Goal: Task Accomplishment & Management: Complete application form

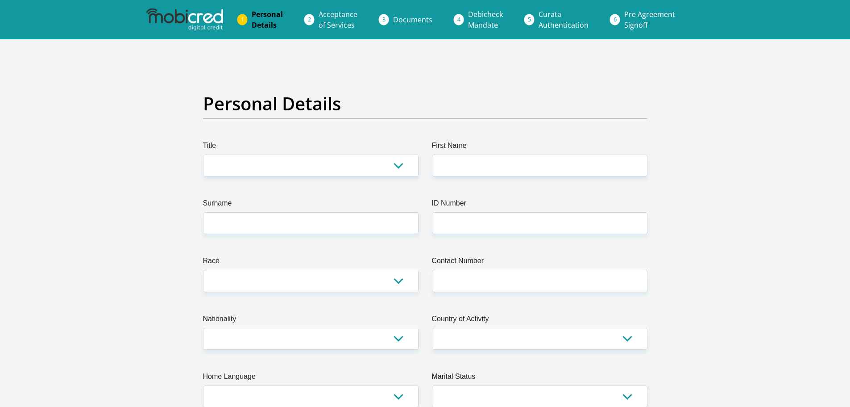
drag, startPoint x: 155, startPoint y: 254, endPoint x: 168, endPoint y: 17, distance: 236.9
click at [285, 170] on select "Mr Ms Mrs Dr [PERSON_NAME]" at bounding box center [311, 165] width 216 height 22
click at [238, 175] on select "Mr Ms Mrs Dr [PERSON_NAME]" at bounding box center [311, 165] width 216 height 22
select select "Mr"
click at [203, 154] on select "Mr Ms Mrs Dr [PERSON_NAME]" at bounding box center [311, 165] width 216 height 22
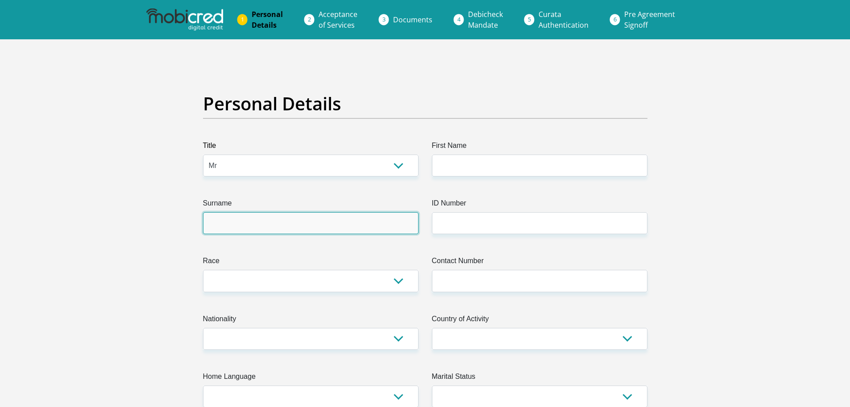
click at [233, 221] on input "Surname" at bounding box center [311, 223] width 216 height 22
type input "[PERSON_NAME]"
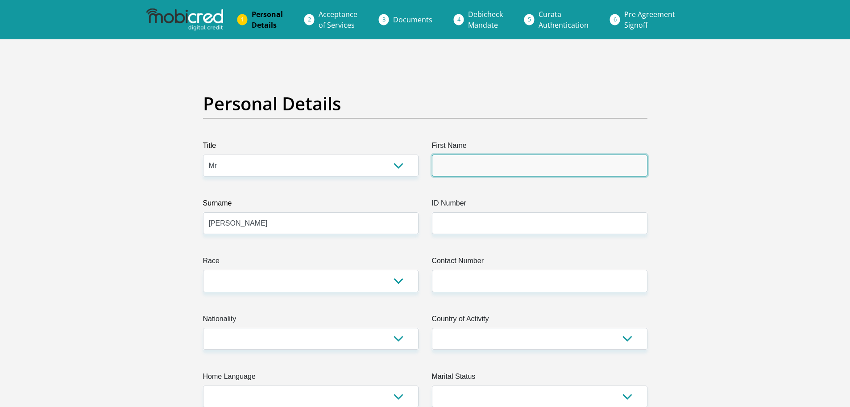
click at [527, 161] on input "First Name" at bounding box center [540, 165] width 216 height 22
type input "[PERSON_NAME]"
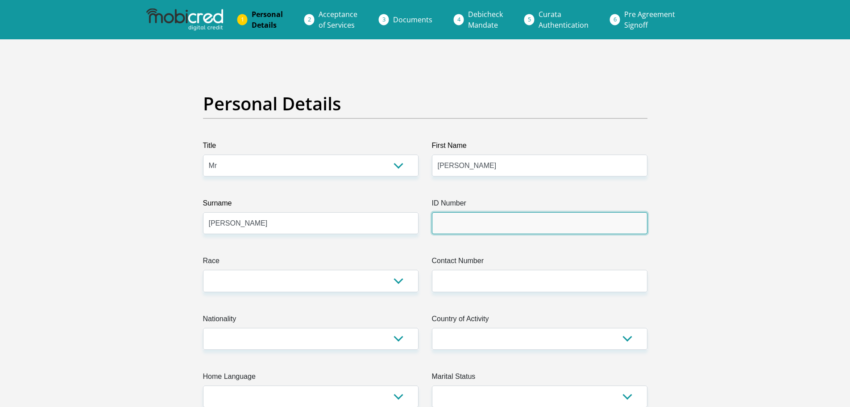
click at [616, 223] on input "ID Number" at bounding box center [540, 223] width 216 height 22
type input "9911305154089"
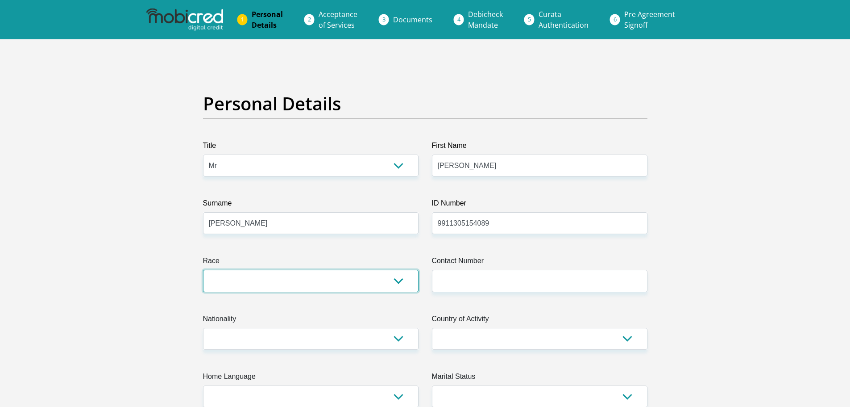
click at [327, 282] on select "Black Coloured Indian White Other" at bounding box center [311, 281] width 216 height 22
select select "4"
click at [203, 270] on select "Black Coloured Indian White Other" at bounding box center [311, 281] width 216 height 22
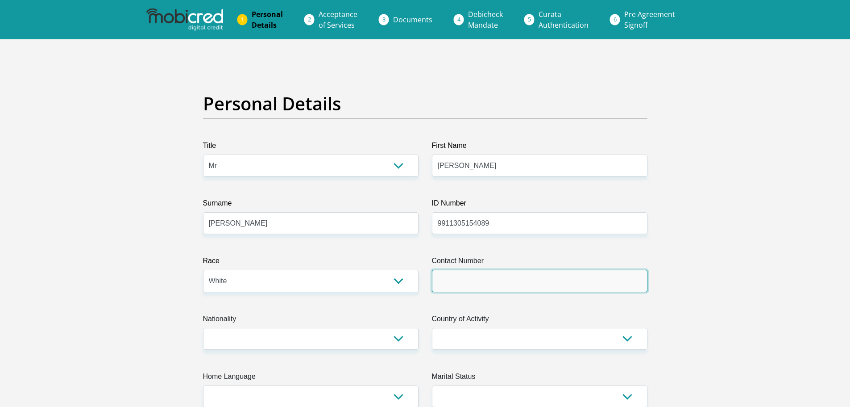
click at [486, 276] on input "Contact Number" at bounding box center [540, 281] width 216 height 22
type input "0725938022"
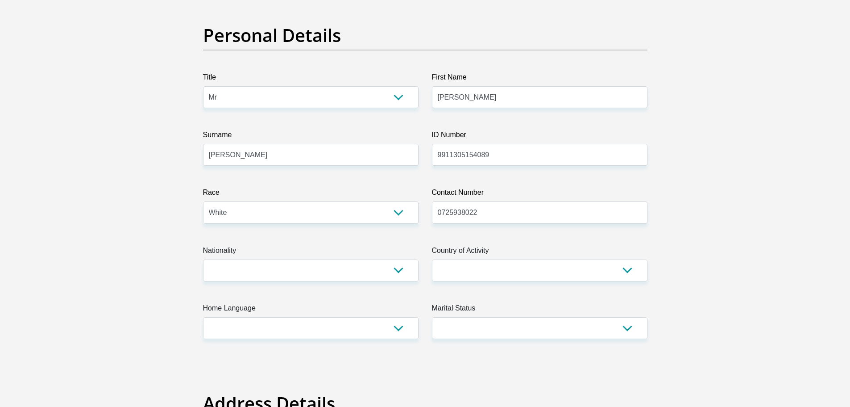
scroll to position [134, 0]
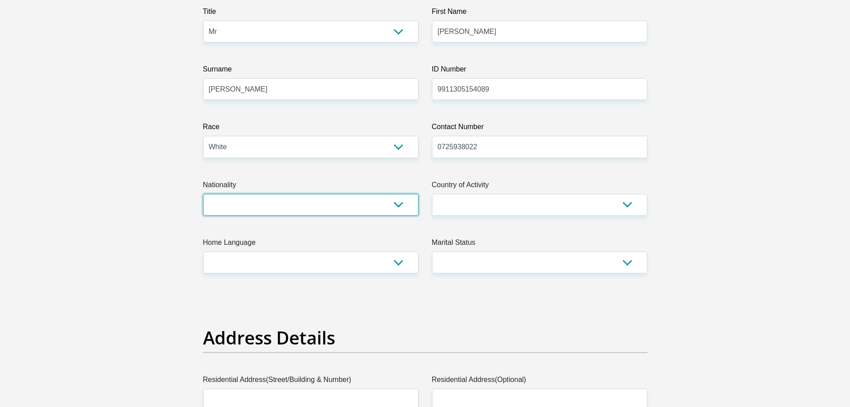
click at [274, 201] on select "[GEOGRAPHIC_DATA] [GEOGRAPHIC_DATA] [GEOGRAPHIC_DATA] [GEOGRAPHIC_DATA] [GEOGRA…" at bounding box center [311, 205] width 216 height 22
click at [264, 205] on select "[GEOGRAPHIC_DATA] [GEOGRAPHIC_DATA] [GEOGRAPHIC_DATA] [GEOGRAPHIC_DATA] [GEOGRA…" at bounding box center [311, 205] width 216 height 22
select select "ZAF"
click at [203, 194] on select "[GEOGRAPHIC_DATA] [GEOGRAPHIC_DATA] [GEOGRAPHIC_DATA] [GEOGRAPHIC_DATA] [GEOGRA…" at bounding box center [311, 205] width 216 height 22
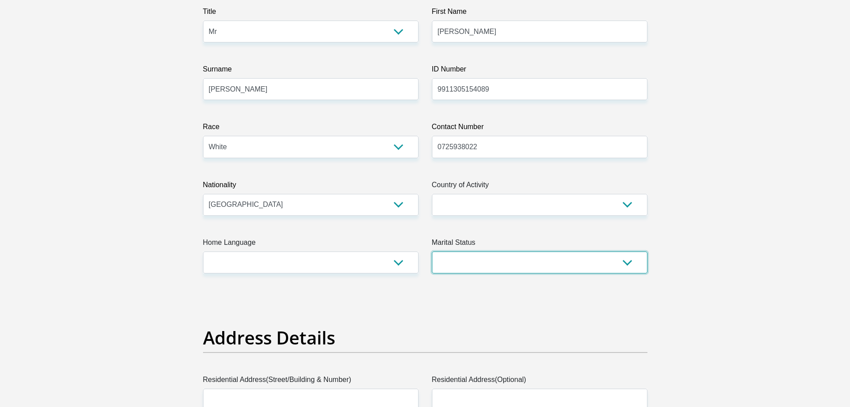
click at [528, 258] on select "Married ANC Single Divorced Widowed Married COP or Customary Law" at bounding box center [540, 262] width 216 height 22
select select "2"
click at [432, 251] on select "Married ANC Single Divorced Widowed Married COP or Customary Law" at bounding box center [540, 262] width 216 height 22
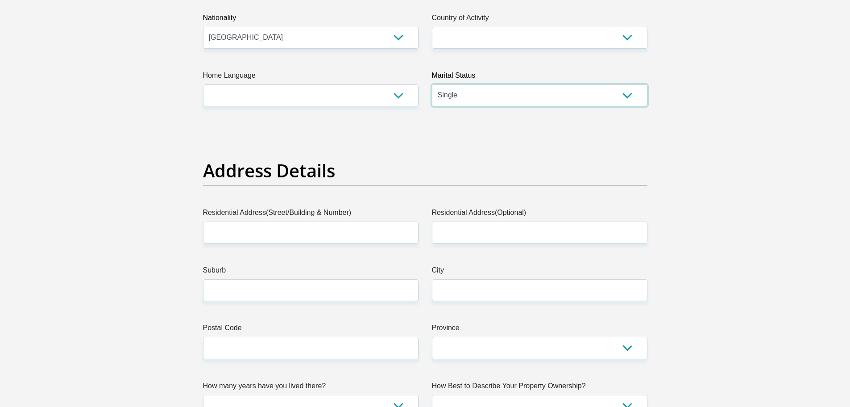
scroll to position [312, 0]
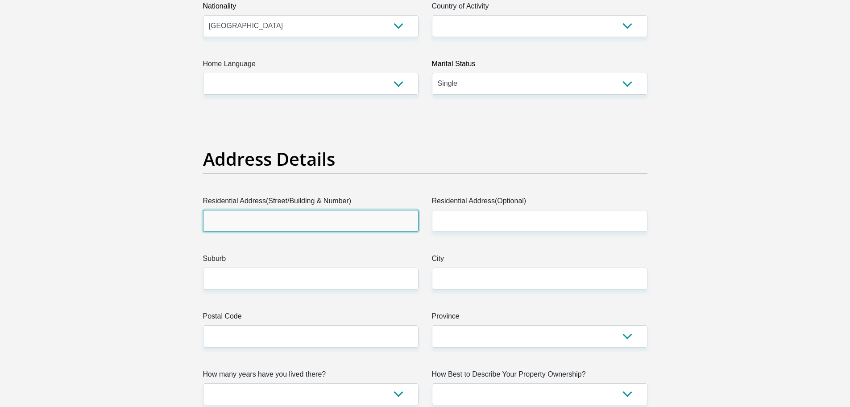
click at [281, 225] on input "Residential Address(Street/Building & Number)" at bounding box center [311, 221] width 216 height 22
click at [230, 217] on input "Residential Address(Street/Building & Number)" at bounding box center [311, 221] width 216 height 22
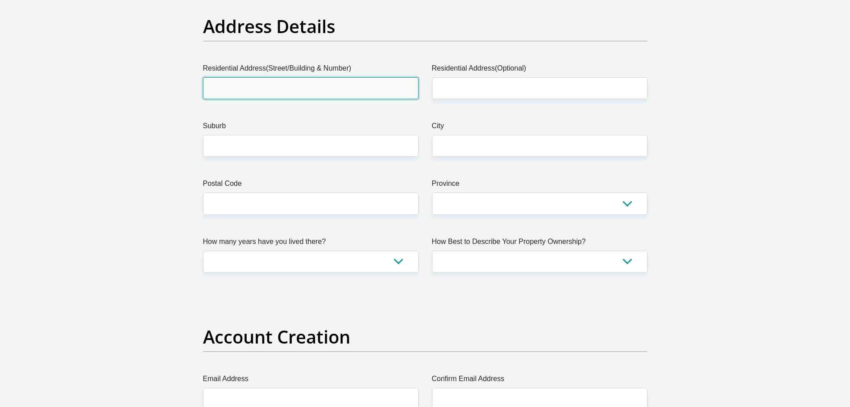
scroll to position [446, 0]
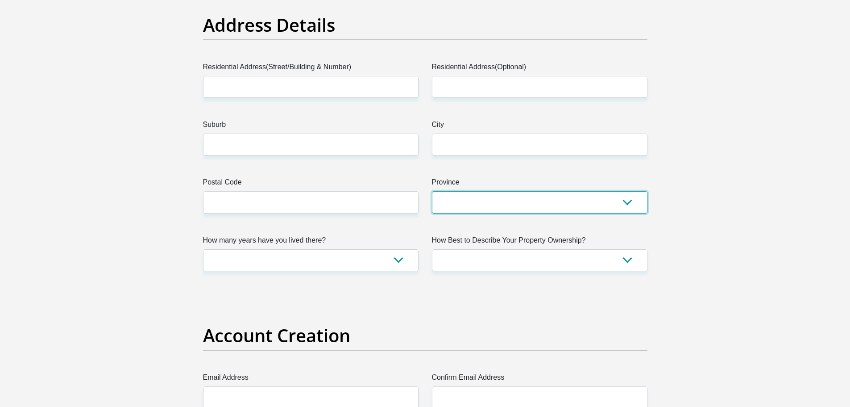
click at [471, 196] on select "Eastern Cape Free State [GEOGRAPHIC_DATA] [GEOGRAPHIC_DATA][DATE] [GEOGRAPHIC_D…" at bounding box center [540, 202] width 216 height 22
select select "Gauteng"
click at [432, 191] on select "Eastern Cape Free State [GEOGRAPHIC_DATA] [GEOGRAPHIC_DATA][DATE] [GEOGRAPHIC_D…" at bounding box center [540, 202] width 216 height 22
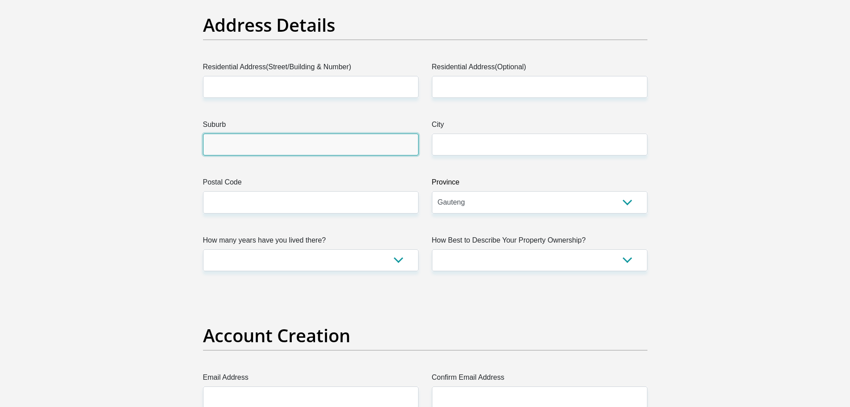
click at [241, 150] on input "Suburb" at bounding box center [311, 144] width 216 height 22
type input "Bryanston"
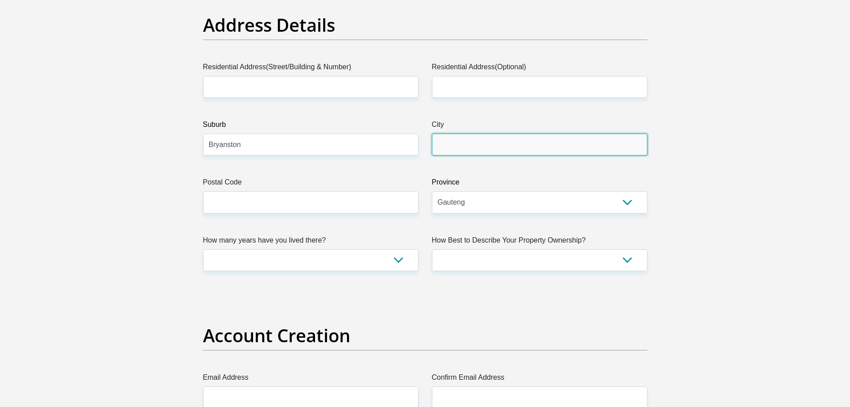
click at [500, 155] on input "City" at bounding box center [540, 144] width 216 height 22
type input "[GEOGRAPHIC_DATA]"
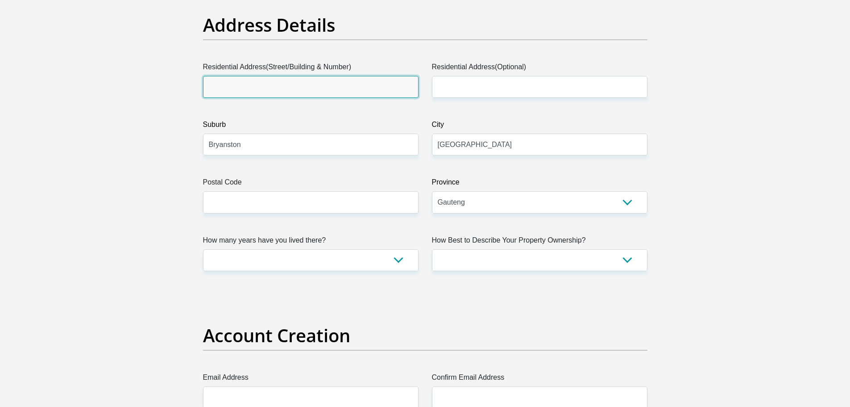
click at [321, 76] on input "Residential Address(Street/Building & Number)" at bounding box center [311, 87] width 216 height 22
type input "[STREET_ADDRESS]"
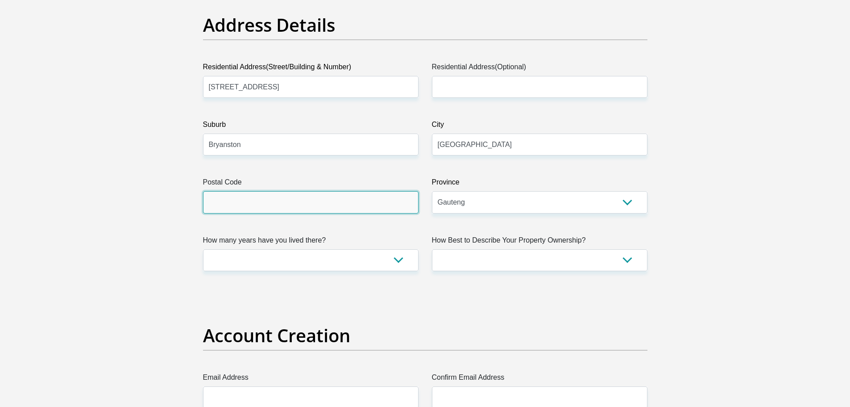
click at [318, 206] on input "Postal Code" at bounding box center [311, 202] width 216 height 22
type input "2191"
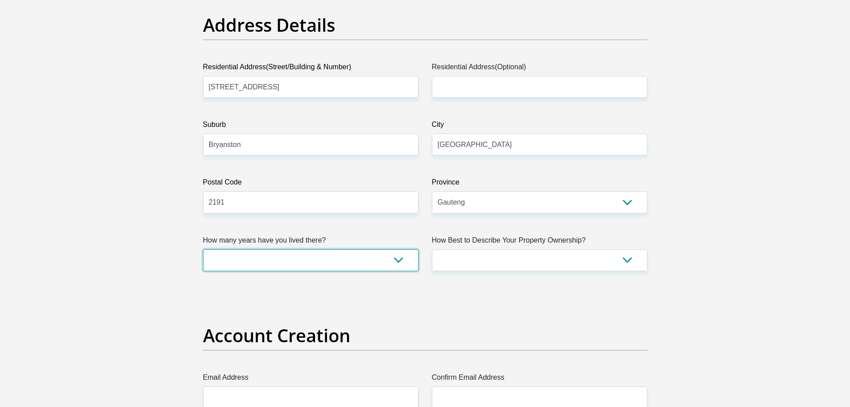
click at [383, 258] on select "less than 1 year 1-3 years 3-5 years 5+ years" at bounding box center [311, 260] width 216 height 22
select select "2"
click at [203, 249] on select "less than 1 year 1-3 years 3-5 years 5+ years" at bounding box center [311, 260] width 216 height 22
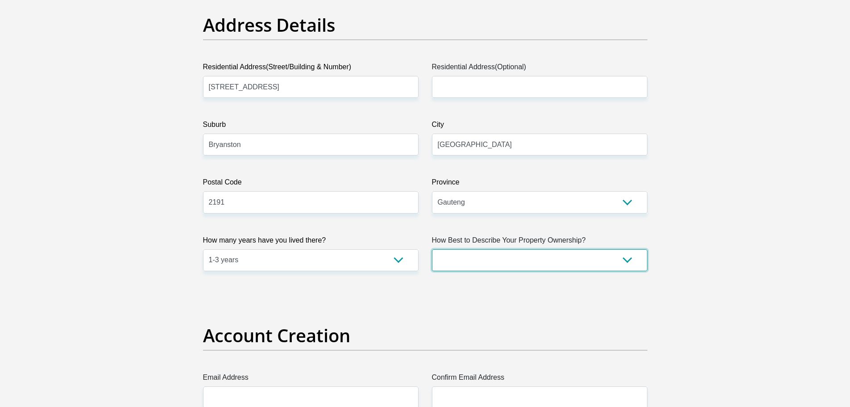
click at [563, 261] on select "Owned Rented Family Owned Company Dwelling" at bounding box center [540, 260] width 216 height 22
select select "Rented"
click at [432, 249] on select "Owned Rented Family Owned Company Dwelling" at bounding box center [540, 260] width 216 height 22
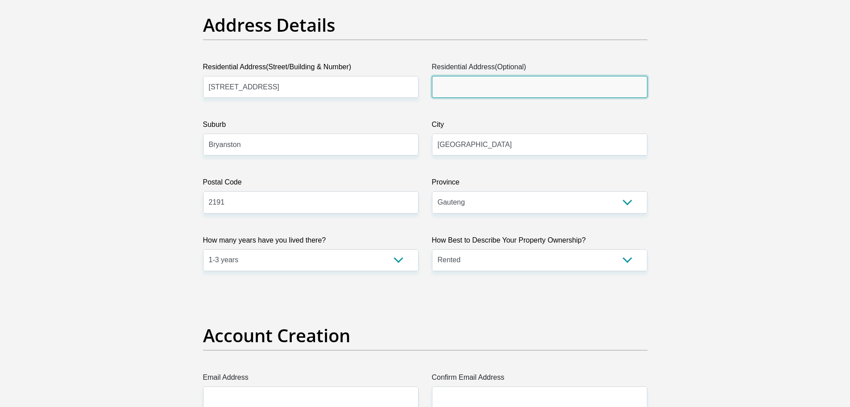
drag, startPoint x: 473, startPoint y: 87, endPoint x: 467, endPoint y: 89, distance: 6.6
click at [473, 87] on input "Residential Address(Optional)" at bounding box center [540, 87] width 216 height 22
click at [454, 90] on input "Residential Address(Optional)" at bounding box center [540, 87] width 216 height 22
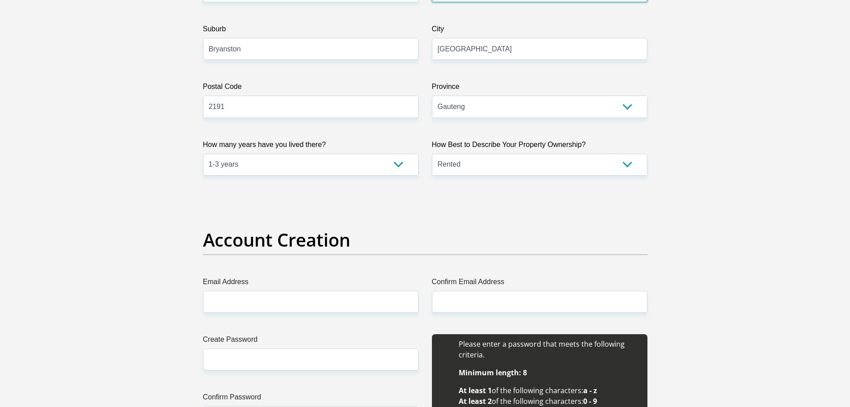
scroll to position [670, 0]
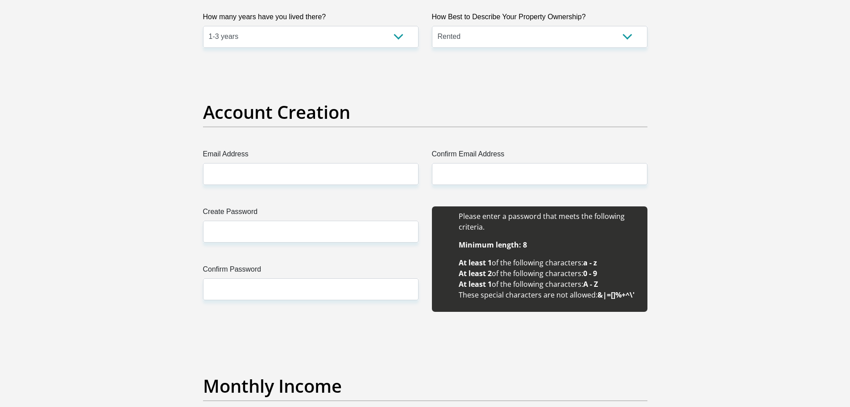
type input "Unit nr 3"
click at [282, 183] on input "Email Address" at bounding box center [311, 174] width 216 height 22
click at [273, 175] on input "Email Address" at bounding box center [311, 174] width 216 height 22
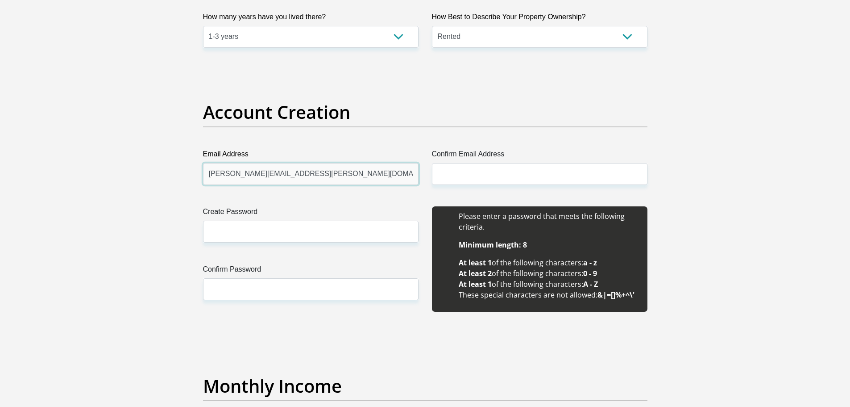
type input "[PERSON_NAME][EMAIL_ADDRESS][PERSON_NAME][DOMAIN_NAME]"
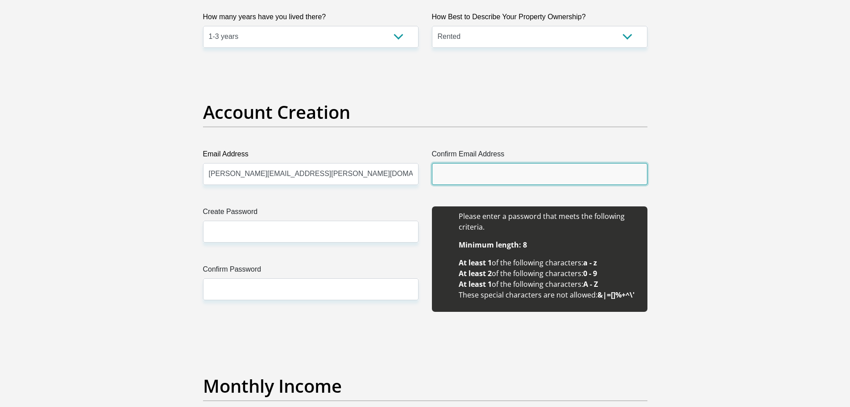
click at [524, 179] on input "Confirm Email Address" at bounding box center [540, 174] width 216 height 22
type input "[PERSON_NAME][EMAIL_ADDRESS][PERSON_NAME][DOMAIN_NAME]"
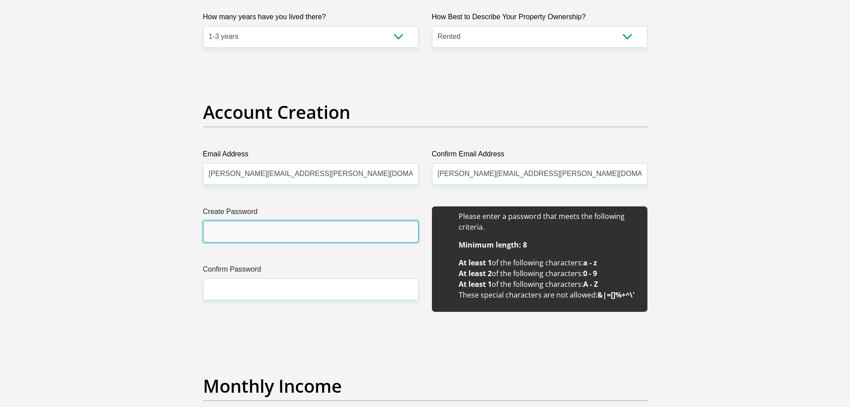
click at [311, 235] on input "Create Password" at bounding box center [311, 232] width 216 height 22
drag, startPoint x: 308, startPoint y: 235, endPoint x: 185, endPoint y: 243, distance: 123.4
type input "[PERSON_NAME]-18.!"
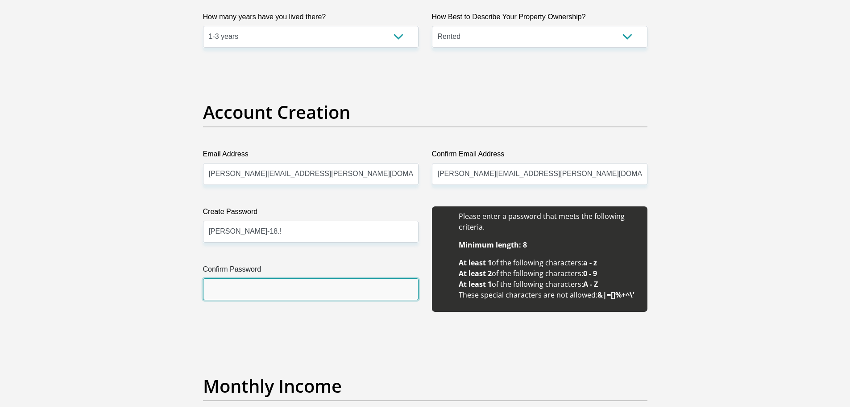
click at [258, 283] on input "Confirm Password" at bounding box center [311, 289] width 216 height 22
paste input "[PERSON_NAME]-18.!"
type input "[PERSON_NAME]-18.!"
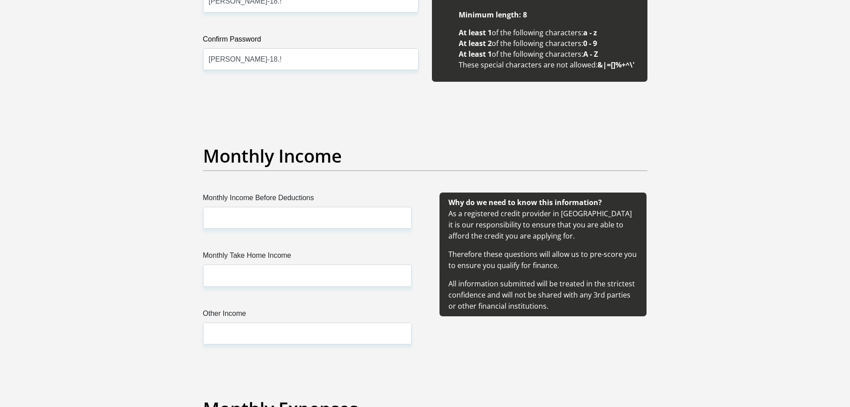
scroll to position [982, 0]
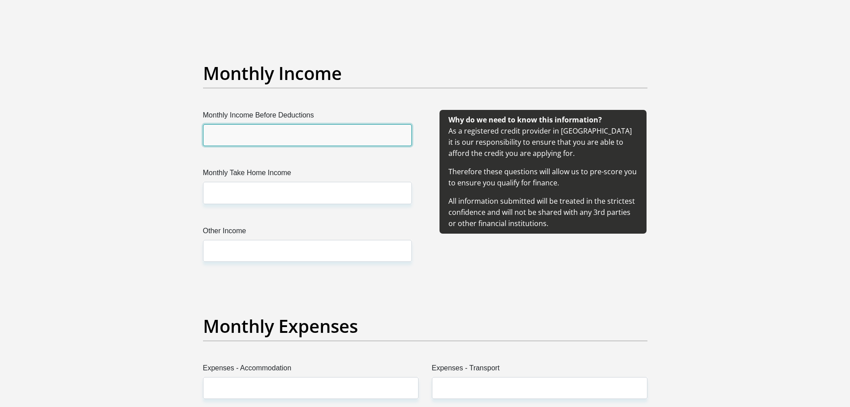
click at [292, 139] on input "Monthly Income Before Deductions" at bounding box center [307, 135] width 209 height 22
click at [265, 134] on input "Monthly Income Before Deductions" at bounding box center [307, 135] width 209 height 22
type input "30180"
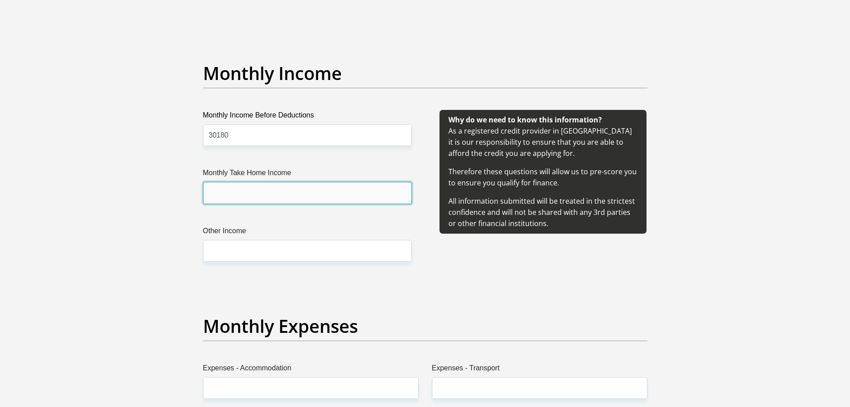
click at [268, 196] on input "Monthly Take Home Income" at bounding box center [307, 193] width 209 height 22
click at [264, 192] on input "Monthly Take Home Income" at bounding box center [307, 193] width 209 height 22
type input "27835"
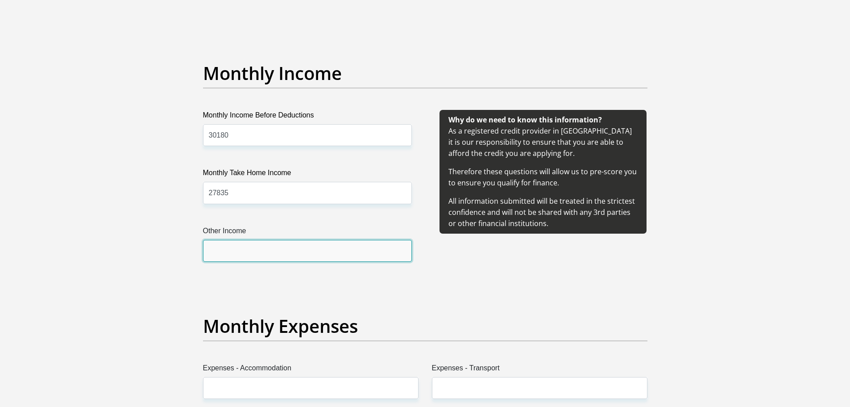
click at [270, 248] on input "Other Income" at bounding box center [307, 251] width 209 height 22
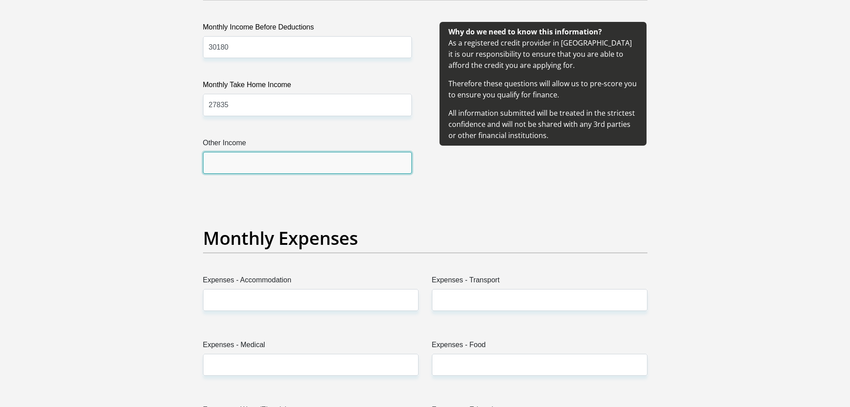
scroll to position [1071, 0]
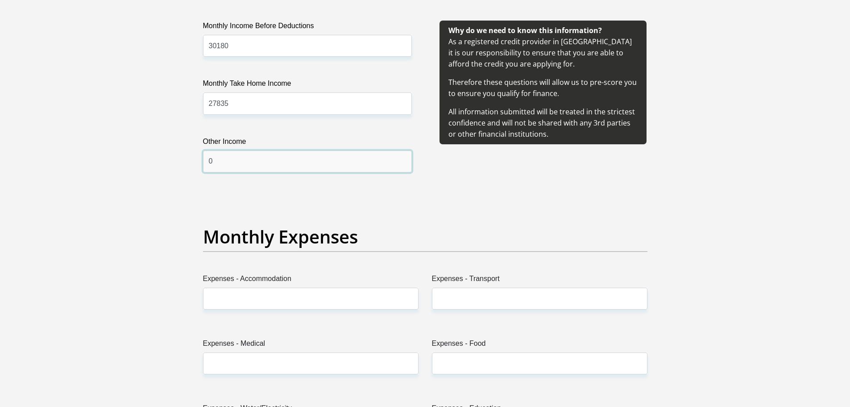
type input "0"
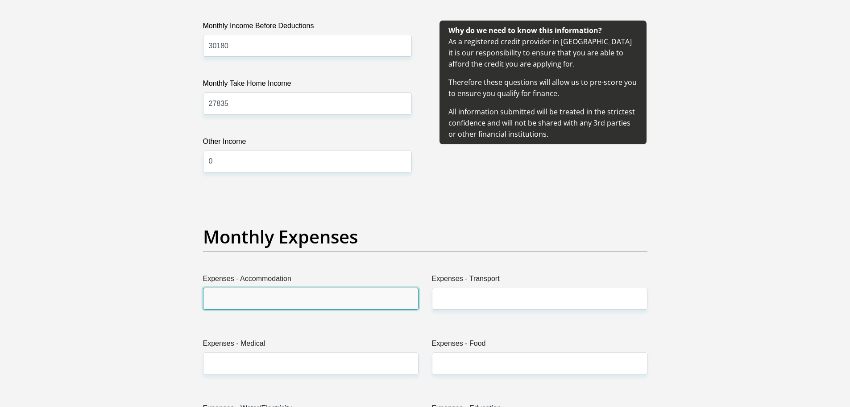
click at [255, 295] on input "Expenses - Accommodation" at bounding box center [311, 298] width 216 height 22
type input "5500"
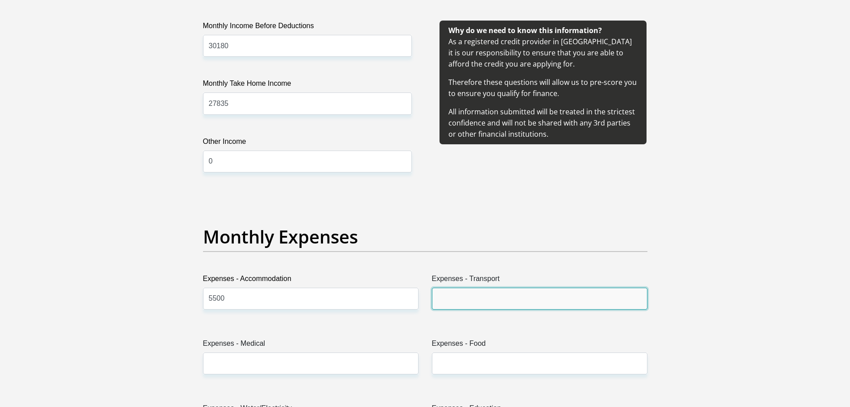
click at [484, 298] on input "Expenses - Transport" at bounding box center [540, 298] width 216 height 22
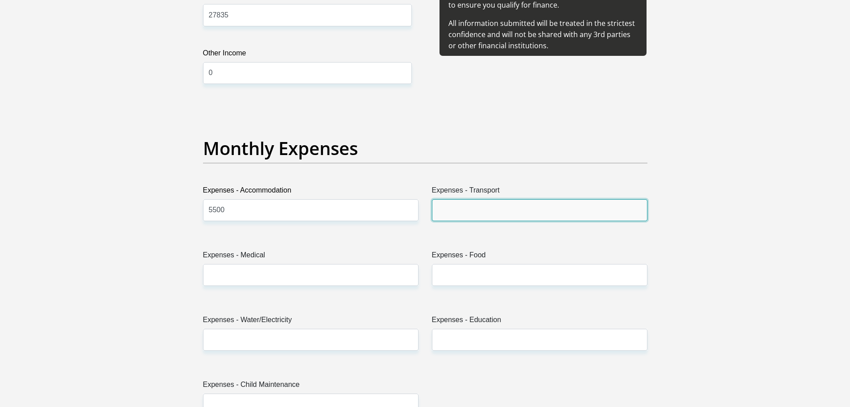
scroll to position [1161, 0]
click at [489, 200] on input "Expenses - Transport" at bounding box center [540, 209] width 216 height 22
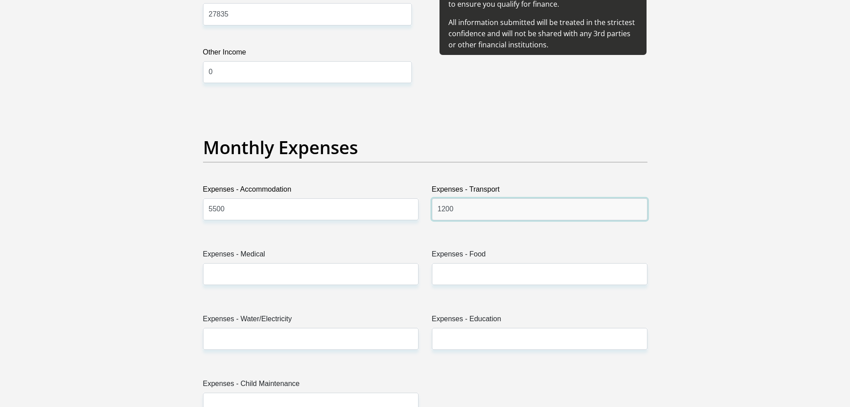
type input "1200"
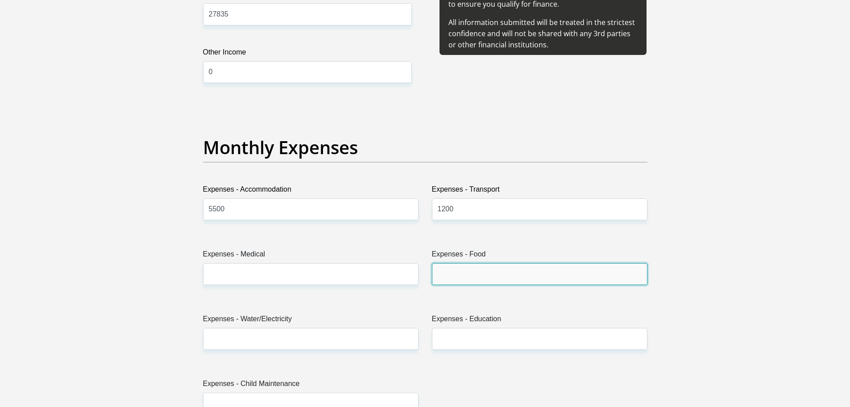
click at [458, 278] on input "Expenses - Food" at bounding box center [540, 274] width 216 height 22
type input "6000"
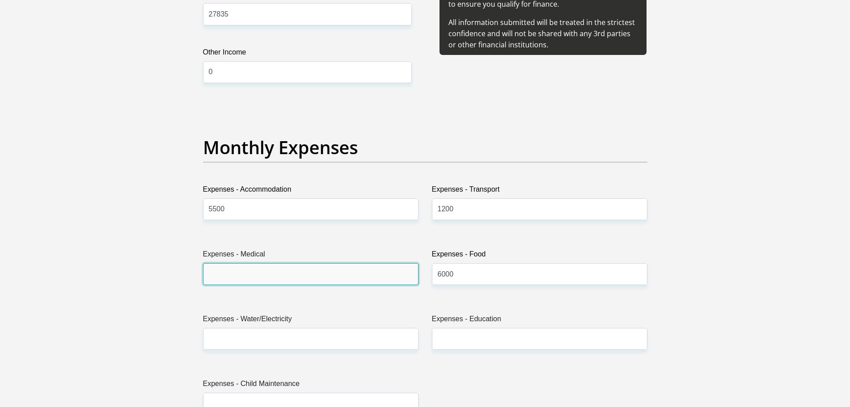
click at [304, 283] on input "Expenses - Medical" at bounding box center [311, 274] width 216 height 22
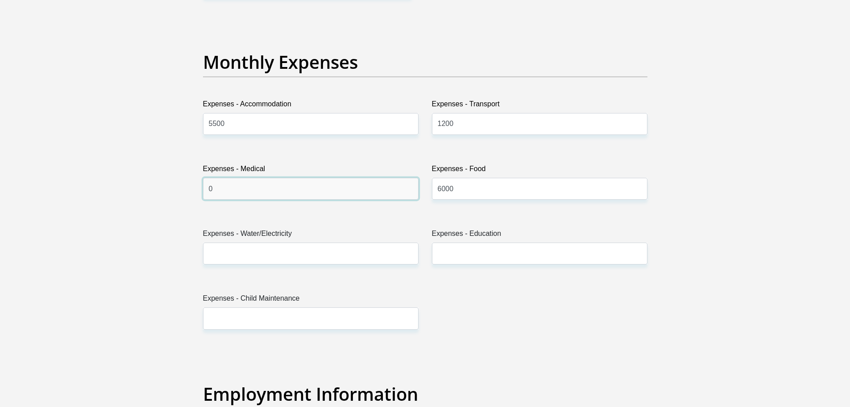
scroll to position [1250, 0]
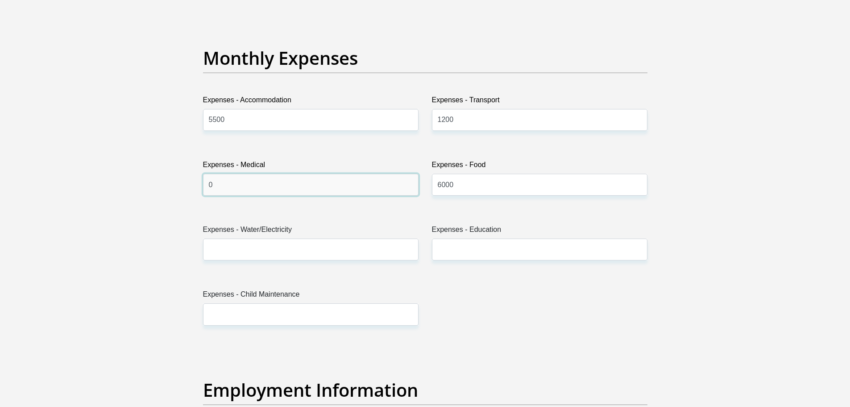
type input "0"
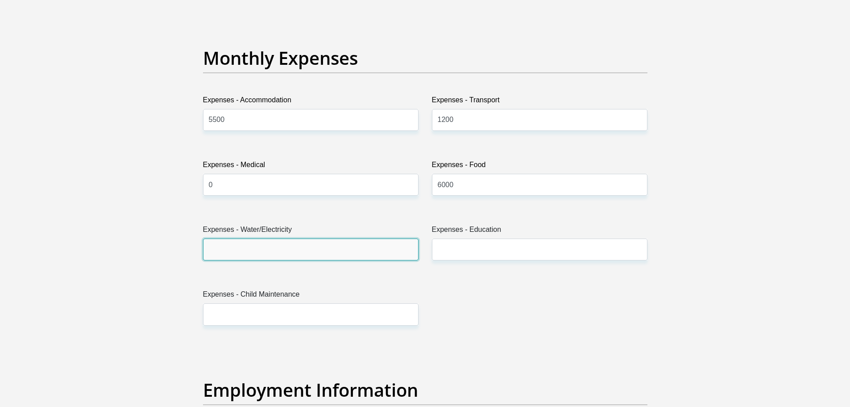
click at [304, 254] on input "Expenses - Water/Electricity" at bounding box center [311, 249] width 216 height 22
type input "500"
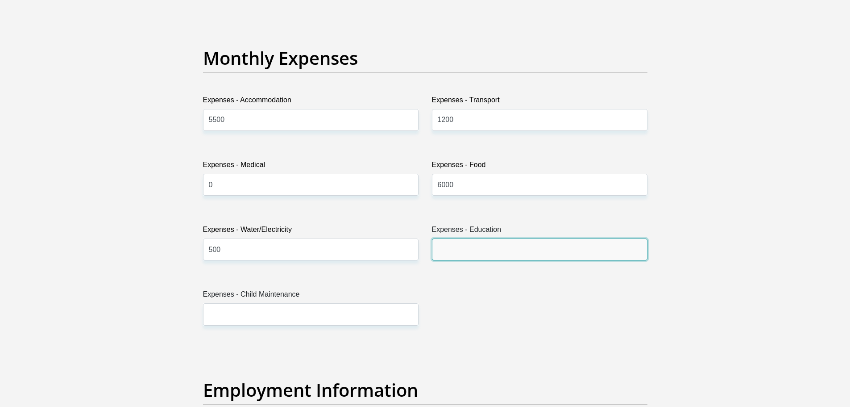
click at [516, 248] on input "Expenses - Education" at bounding box center [540, 249] width 216 height 22
type input "0"
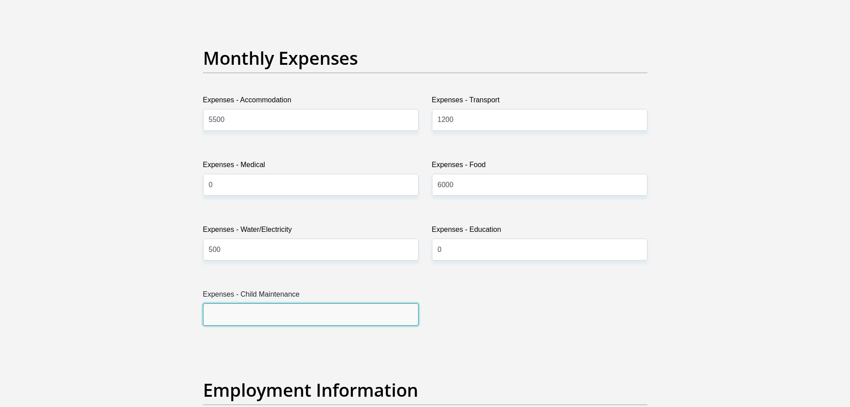
click at [345, 316] on input "Expenses - Child Maintenance" at bounding box center [311, 314] width 216 height 22
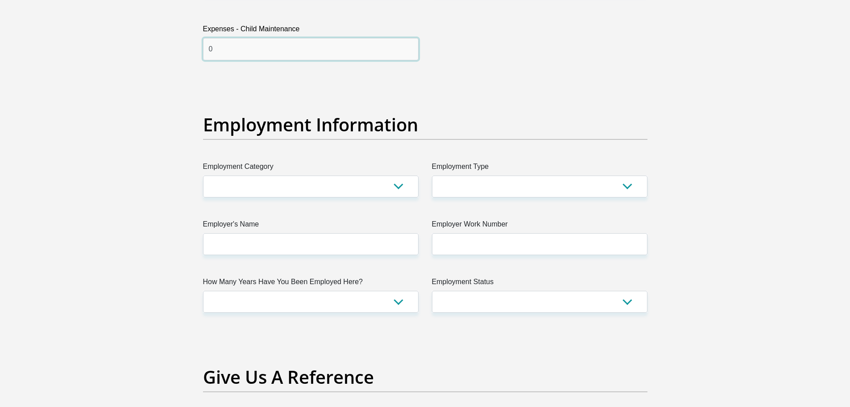
scroll to position [1518, 0]
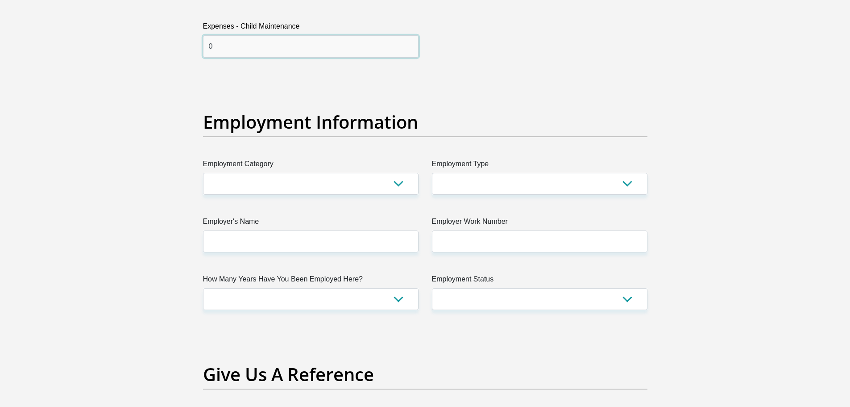
type input "0"
click at [276, 184] on select "AGRICULTURE ALCOHOL & TOBACCO CONSTRUCTION MATERIALS METALLURGY EQUIPMENT FOR R…" at bounding box center [311, 184] width 216 height 22
select select "6"
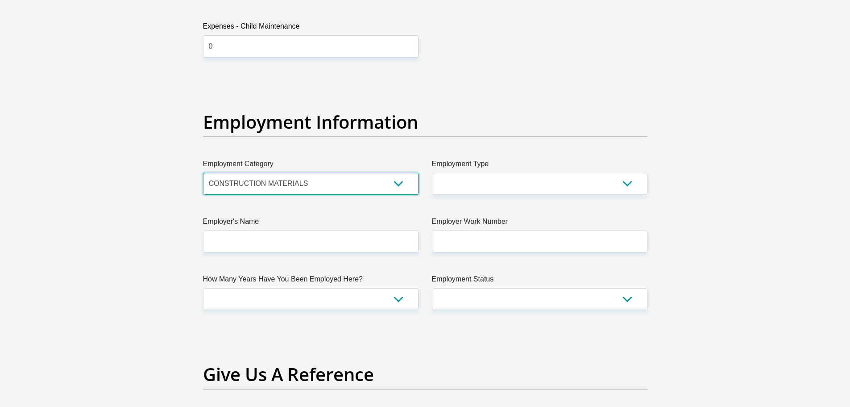
click at [203, 173] on select "AGRICULTURE ALCOHOL & TOBACCO CONSTRUCTION MATERIALS METALLURGY EQUIPMENT FOR R…" at bounding box center [311, 184] width 216 height 22
click at [298, 177] on select "AGRICULTURE ALCOHOL & TOBACCO CONSTRUCTION MATERIALS METALLURGY EQUIPMENT FOR R…" at bounding box center [311, 184] width 216 height 22
click at [203, 173] on select "AGRICULTURE ALCOHOL & TOBACCO CONSTRUCTION MATERIALS METALLURGY EQUIPMENT FOR R…" at bounding box center [311, 184] width 216 height 22
click at [489, 185] on select "College/Lecturer Craft Seller Creative Driver Executive Farmer Forces - Non Com…" at bounding box center [540, 184] width 216 height 22
select select "Manager"
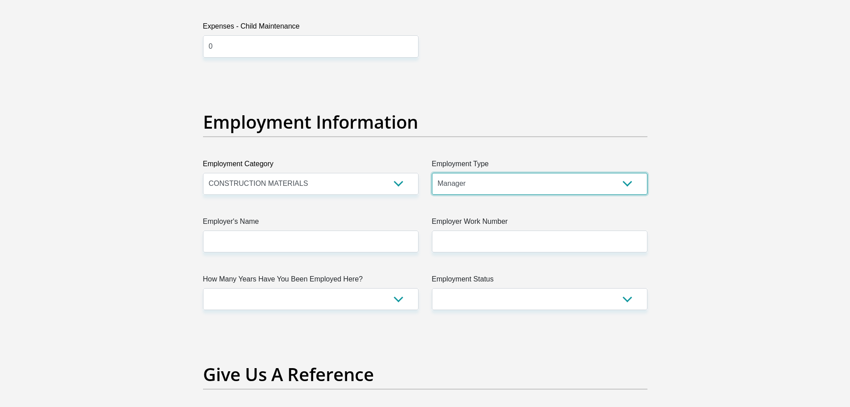
click at [432, 173] on select "College/Lecturer Craft Seller Creative Driver Executive Farmer Forces - Non Com…" at bounding box center [540, 184] width 216 height 22
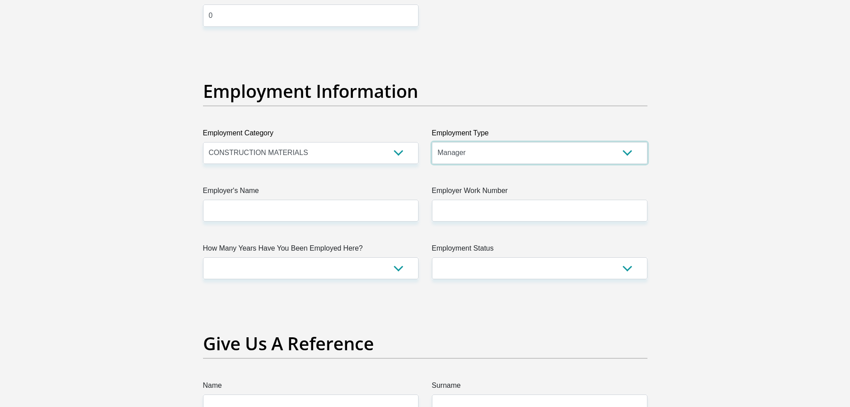
scroll to position [1607, 0]
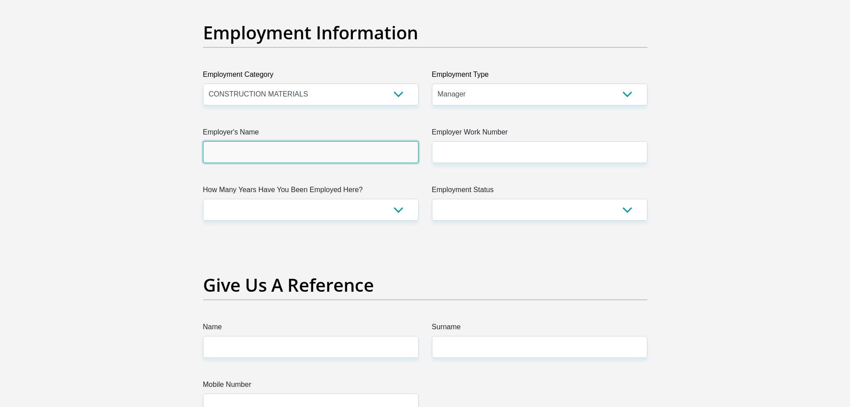
click at [246, 143] on input "Employer's Name" at bounding box center [311, 152] width 216 height 22
type input "MDSARCHITECTURE"
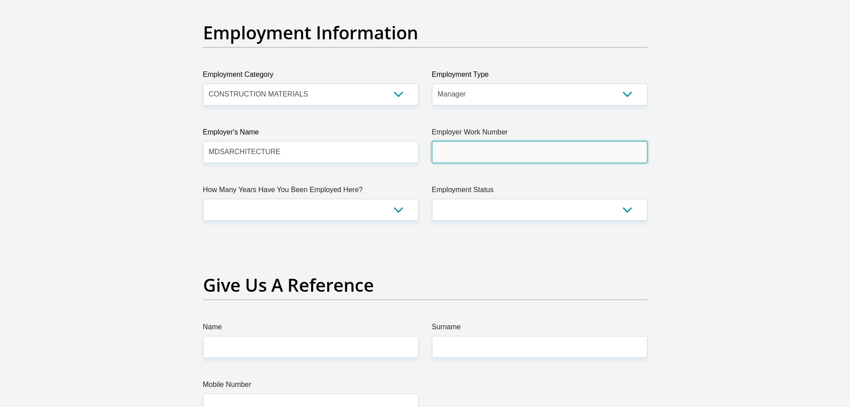
click at [535, 152] on input "Employer Work Number" at bounding box center [540, 152] width 216 height 22
click at [472, 150] on input "Employer Work Number" at bounding box center [540, 152] width 216 height 22
paste input "011 884 7999"
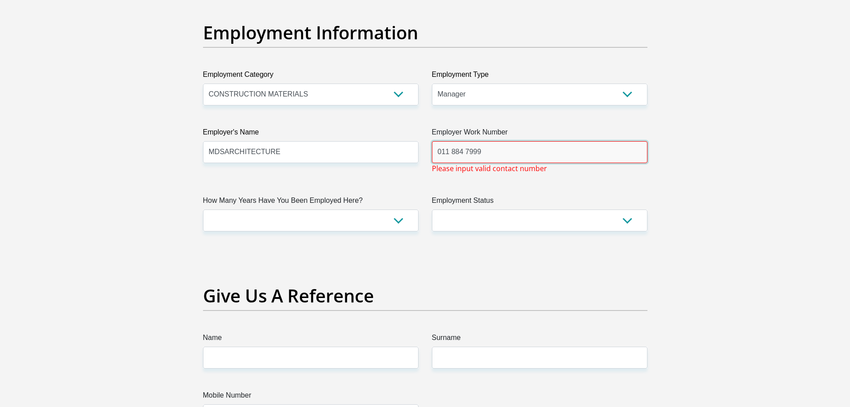
click at [449, 154] on input "011 884 7999" at bounding box center [540, 152] width 216 height 22
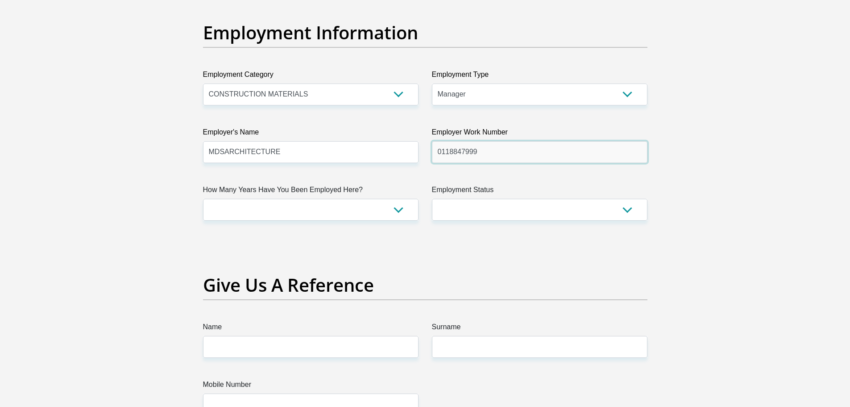
type input "0118847999"
click at [391, 206] on select "less than 1 year 1-3 years 3-5 years 5+ years" at bounding box center [311, 210] width 216 height 22
select select "24"
click at [203, 199] on select "less than 1 year 1-3 years 3-5 years 5+ years" at bounding box center [311, 210] width 216 height 22
click at [506, 214] on select "Permanent/Full-time Part-time/Casual [DEMOGRAPHIC_DATA] Worker Self-Employed Ho…" at bounding box center [540, 210] width 216 height 22
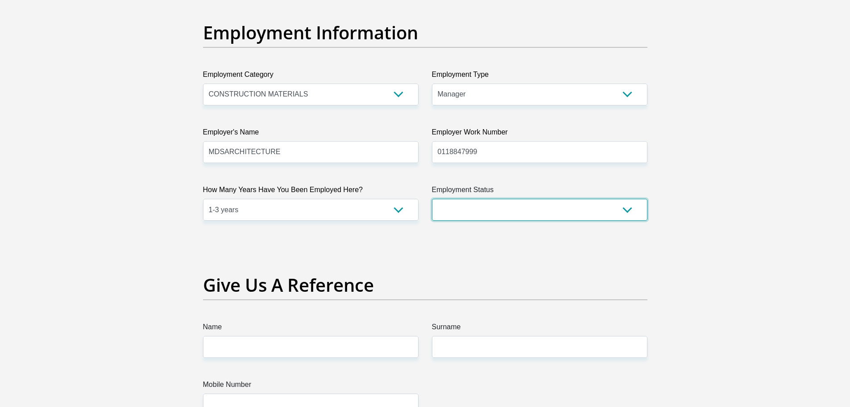
select select "1"
click at [432, 199] on select "Permanent/Full-time Part-time/Casual [DEMOGRAPHIC_DATA] Worker Self-Employed Ho…" at bounding box center [540, 210] width 216 height 22
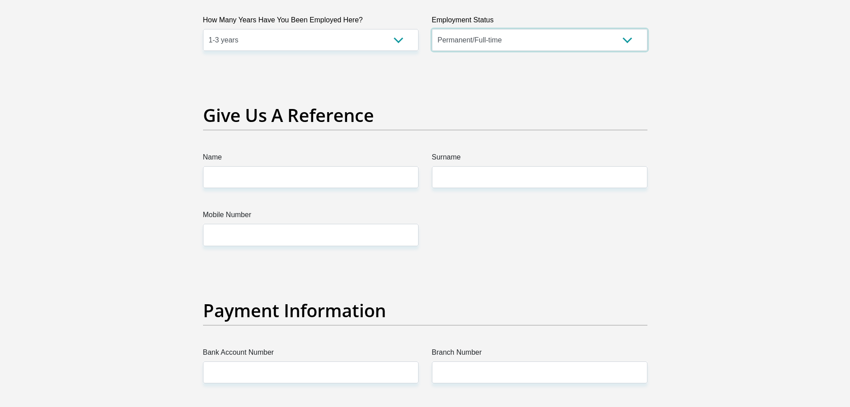
scroll to position [1785, 0]
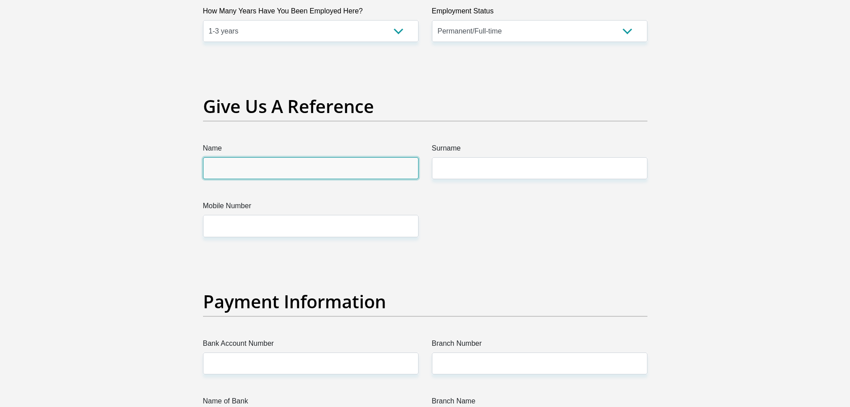
click at [230, 168] on input "Name" at bounding box center [311, 168] width 216 height 22
type input "[PERSON_NAME]"
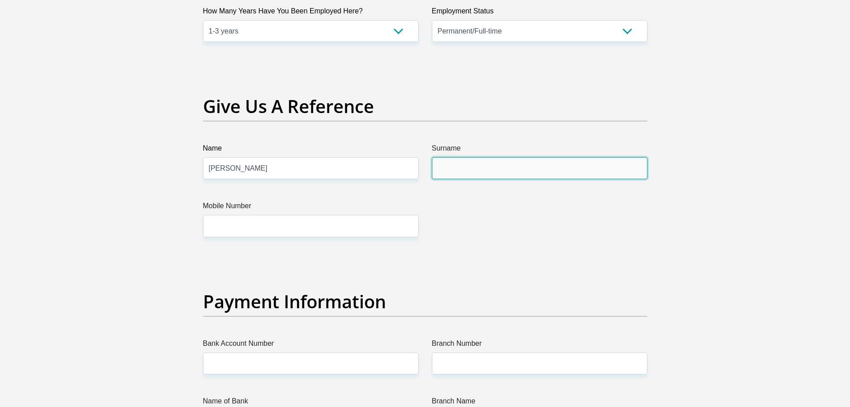
click at [471, 160] on input "Surname" at bounding box center [540, 168] width 216 height 22
type input "[PERSON_NAME]"
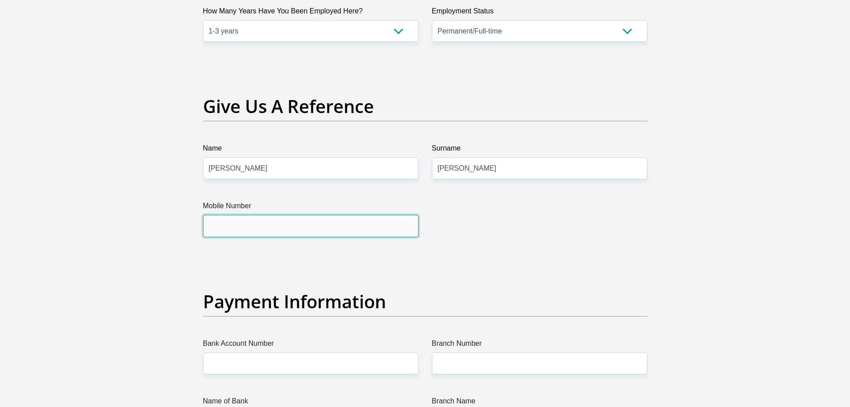
click at [292, 222] on input "Mobile Number" at bounding box center [311, 226] width 216 height 22
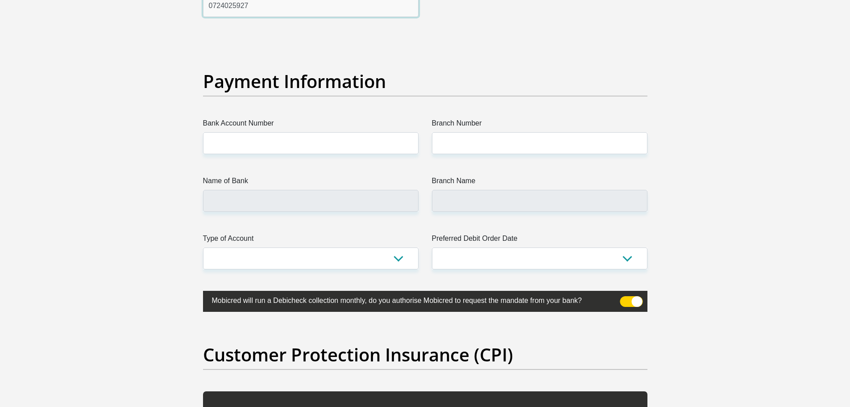
scroll to position [2009, 0]
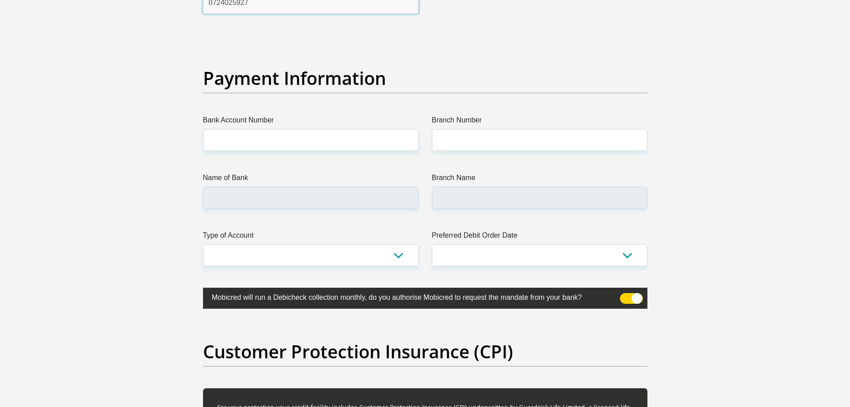
type input "0724025927"
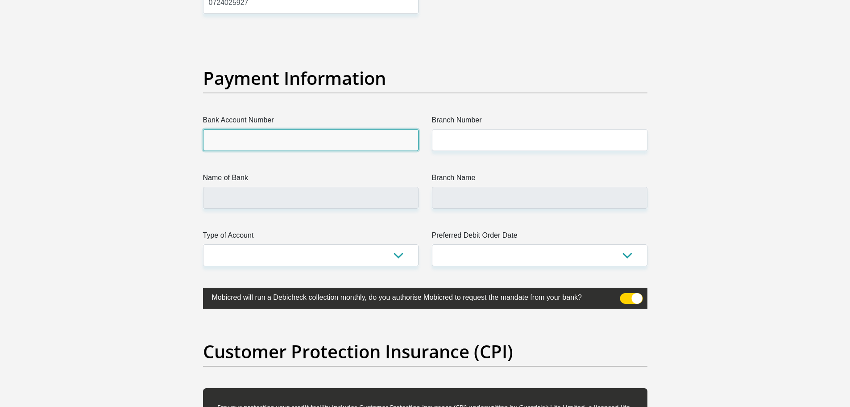
click at [274, 147] on input "Bank Account Number" at bounding box center [311, 140] width 216 height 22
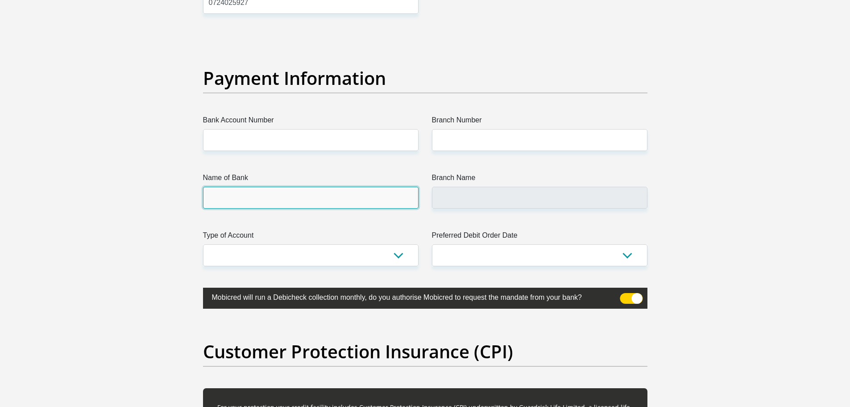
click at [248, 194] on input "Name of Bank" at bounding box center [311, 198] width 216 height 22
click at [250, 249] on select "Cheque Savings" at bounding box center [311, 255] width 216 height 22
click at [249, 249] on select "Cheque Savings" at bounding box center [311, 255] width 216 height 22
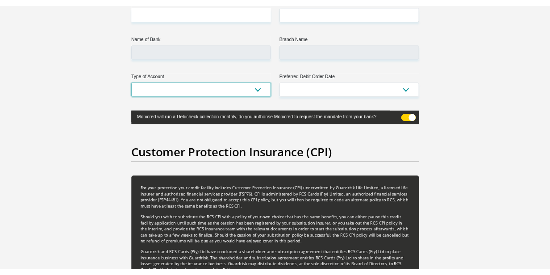
scroll to position [2037, 0]
